Goal: Check status

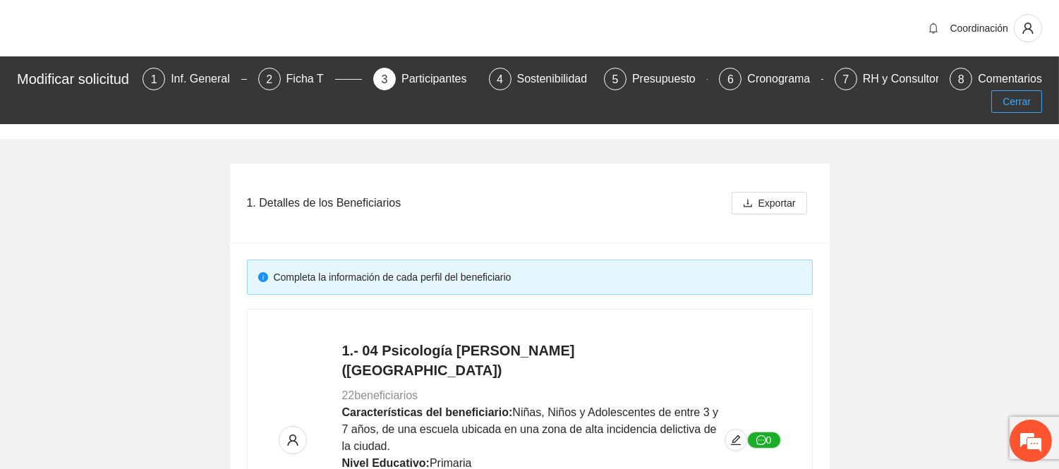
click at [1004, 99] on span "Cerrar" at bounding box center [1017, 102] width 28 height 16
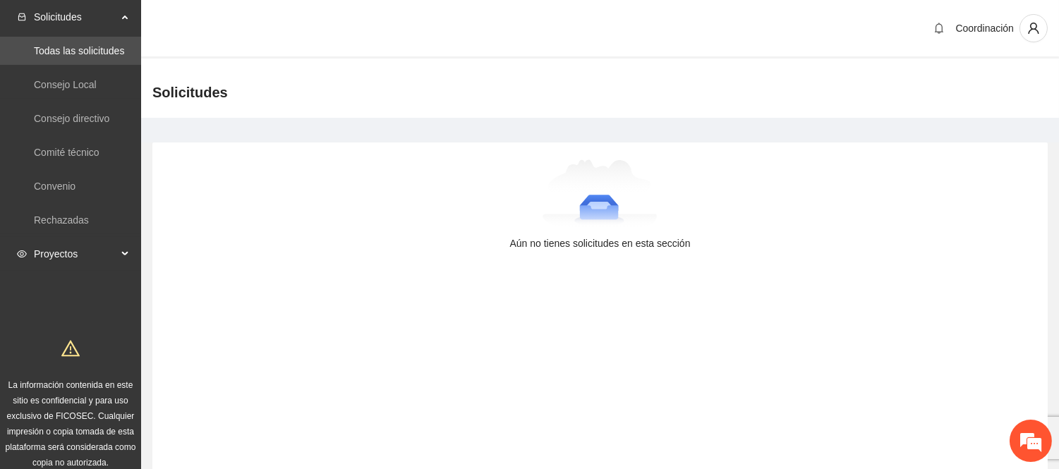
click at [76, 263] on span "Proyectos" at bounding box center [75, 254] width 83 height 28
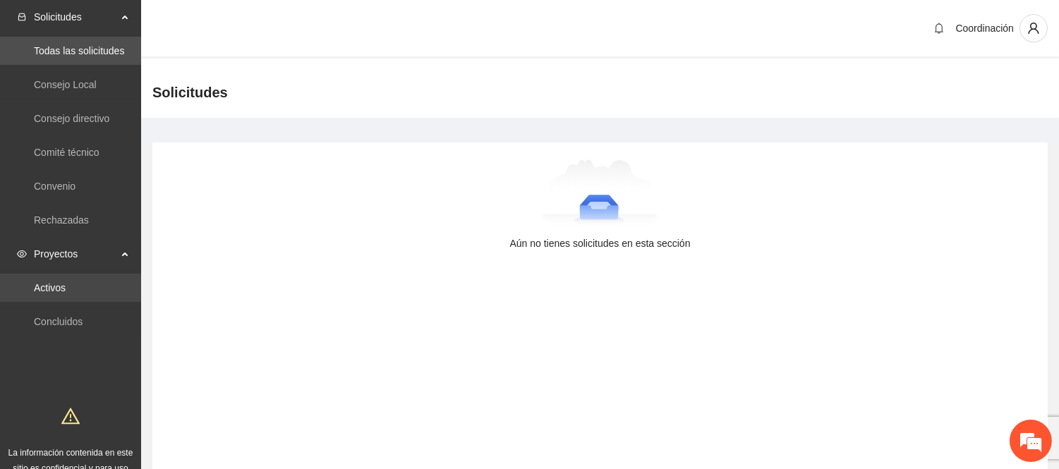
click at [56, 294] on link "Activos" at bounding box center [50, 287] width 32 height 11
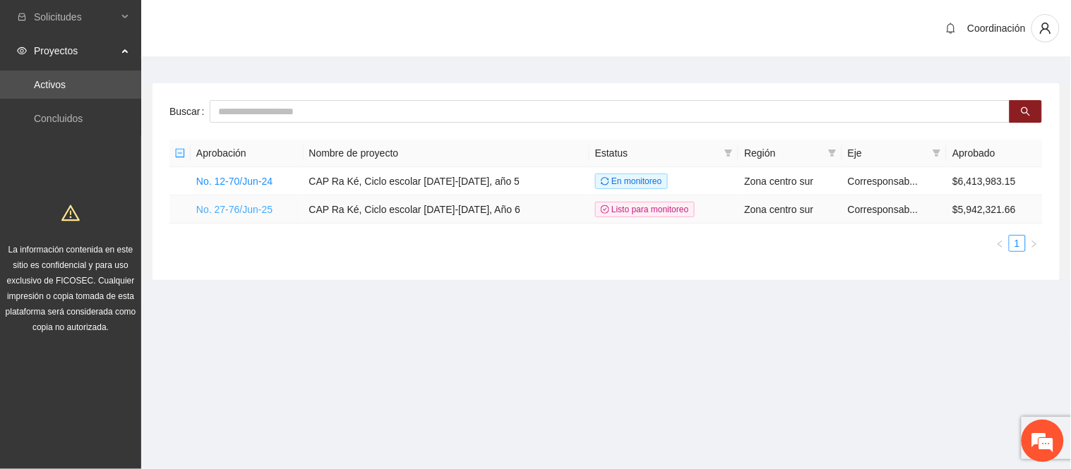
click at [264, 214] on link "No. 27-76/Jun-25" at bounding box center [234, 209] width 76 height 11
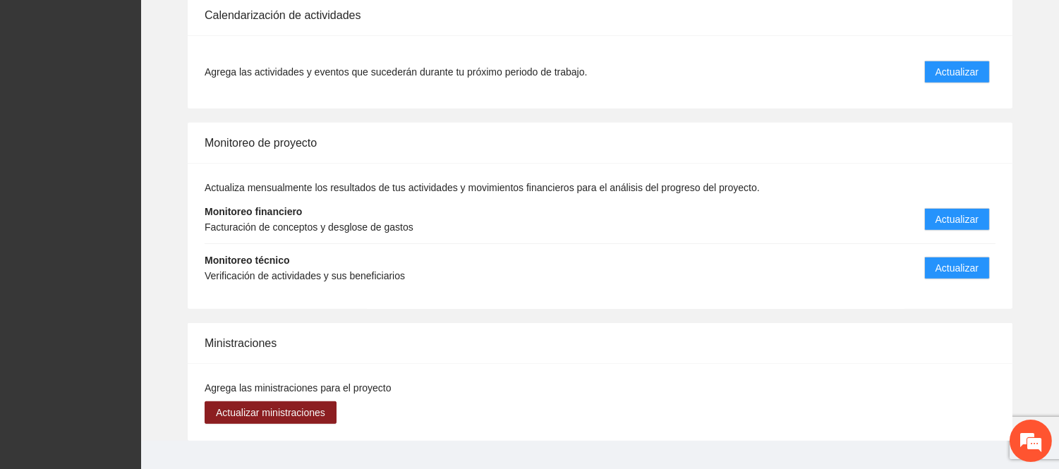
scroll to position [1492, 0]
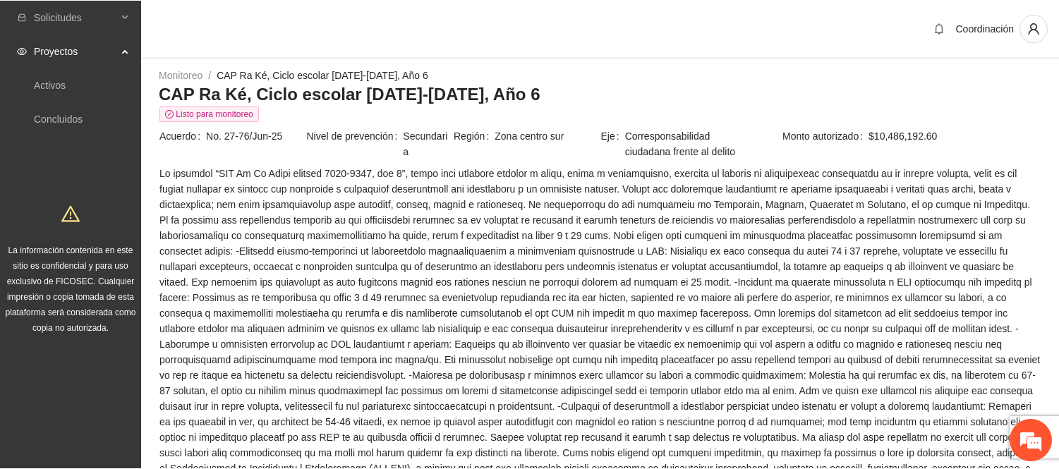
scroll to position [802, 0]
